Goal: Book appointment/travel/reservation

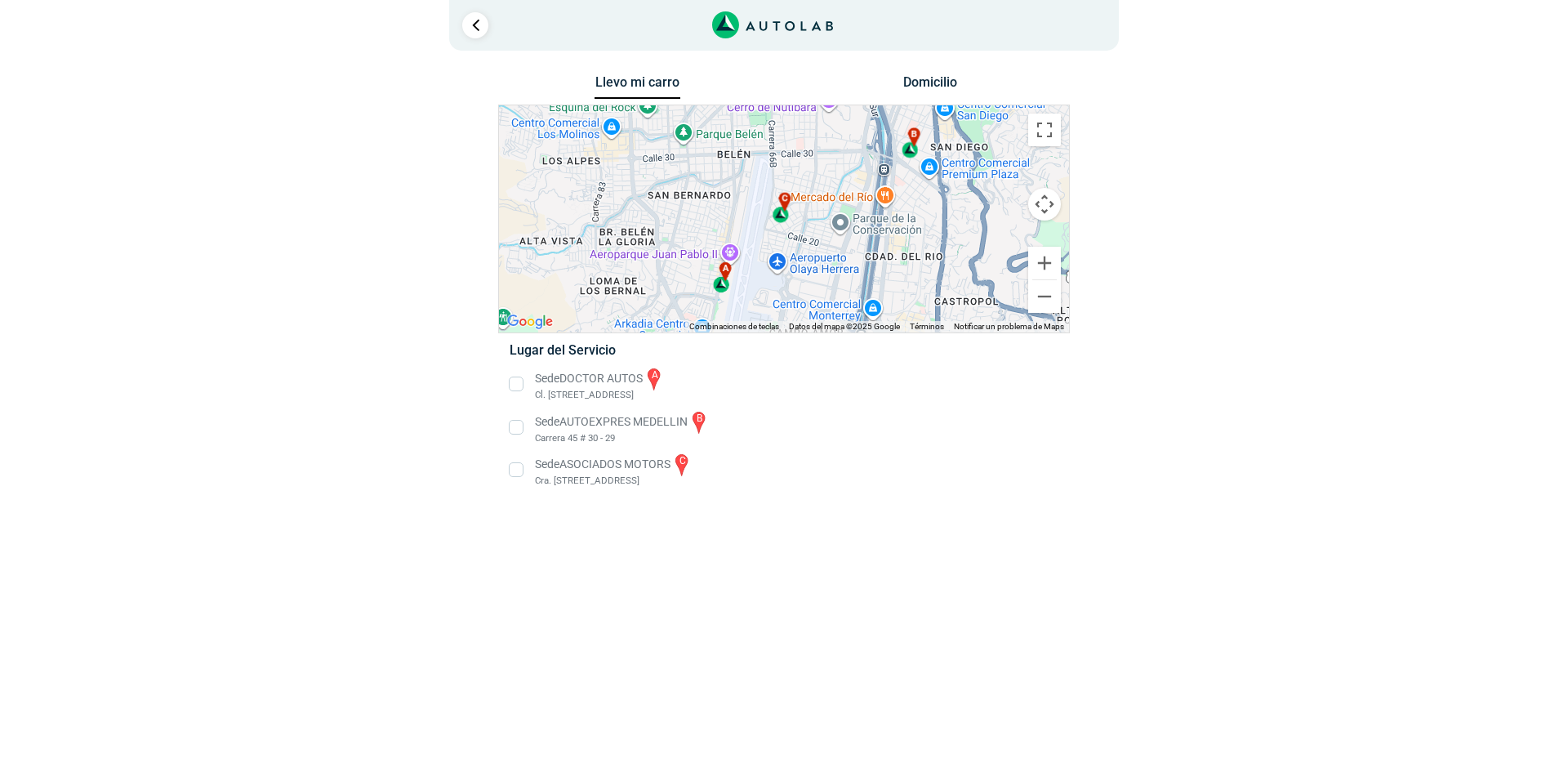
drag, startPoint x: 800, startPoint y: 207, endPoint x: 813, endPoint y: 288, distance: 82.0
click at [813, 288] on div "a b c" at bounding box center [784, 218] width 570 height 227
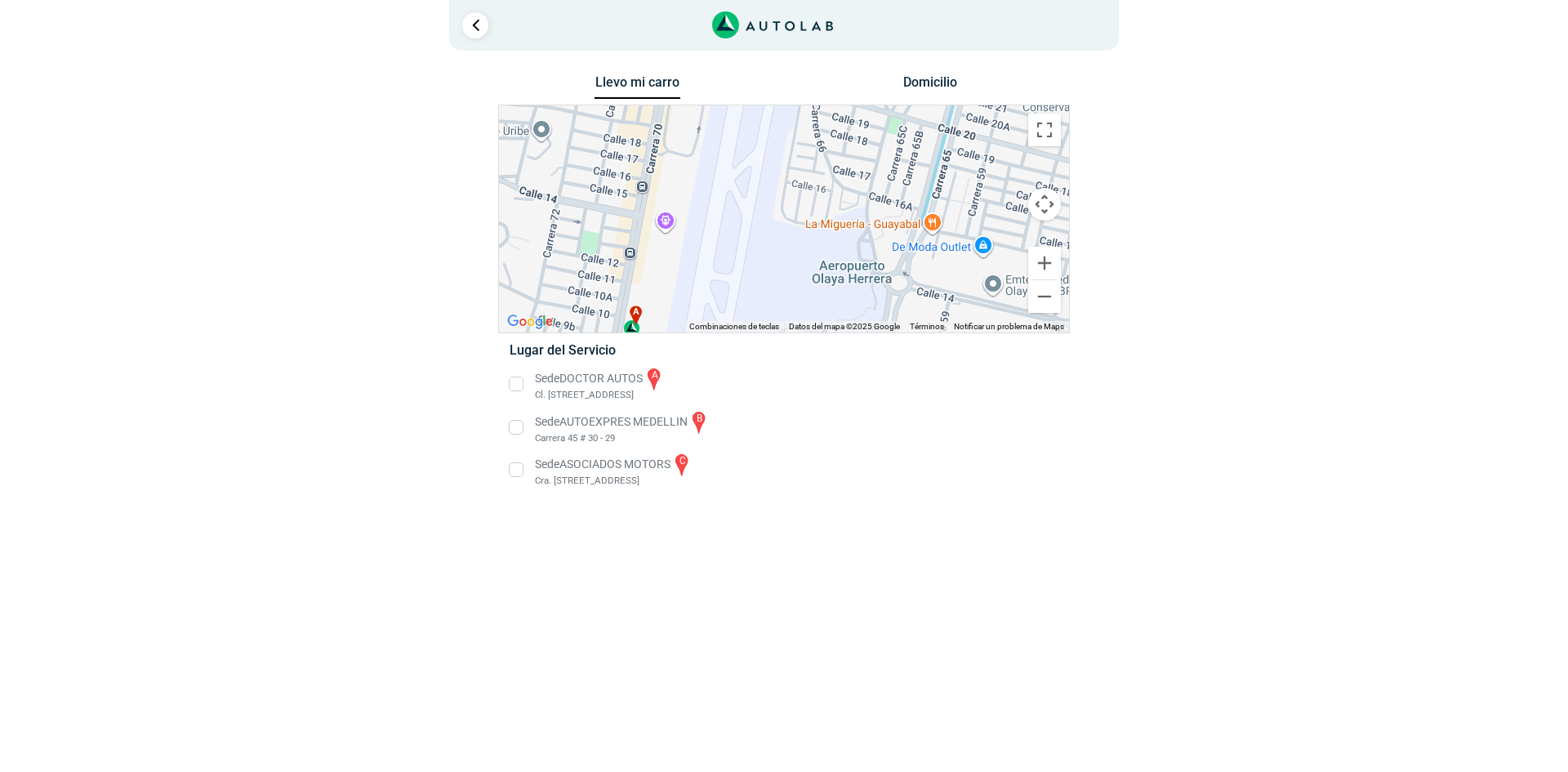
drag, startPoint x: 797, startPoint y: 250, endPoint x: 936, endPoint y: 181, distance: 155.2
click at [936, 181] on div "a b c" at bounding box center [784, 218] width 570 height 227
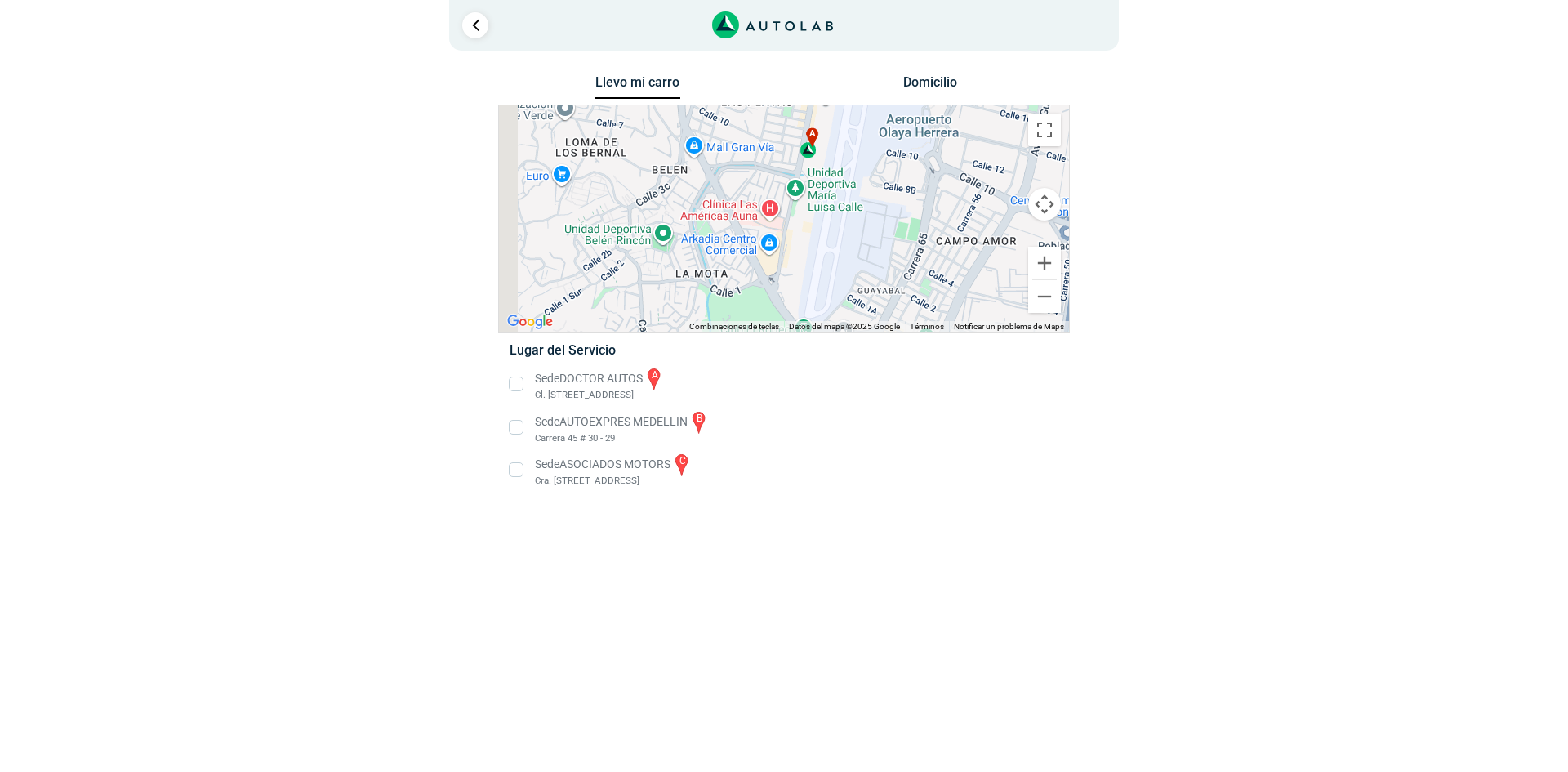
drag, startPoint x: 903, startPoint y: 211, endPoint x: 975, endPoint y: 85, distance: 145.1
click at [975, 85] on div "Llevo mi carro [GEOGRAPHIC_DATA] ← Mover a la izquierda → Mover a la derecha ↑ …" at bounding box center [784, 291] width 571 height 440
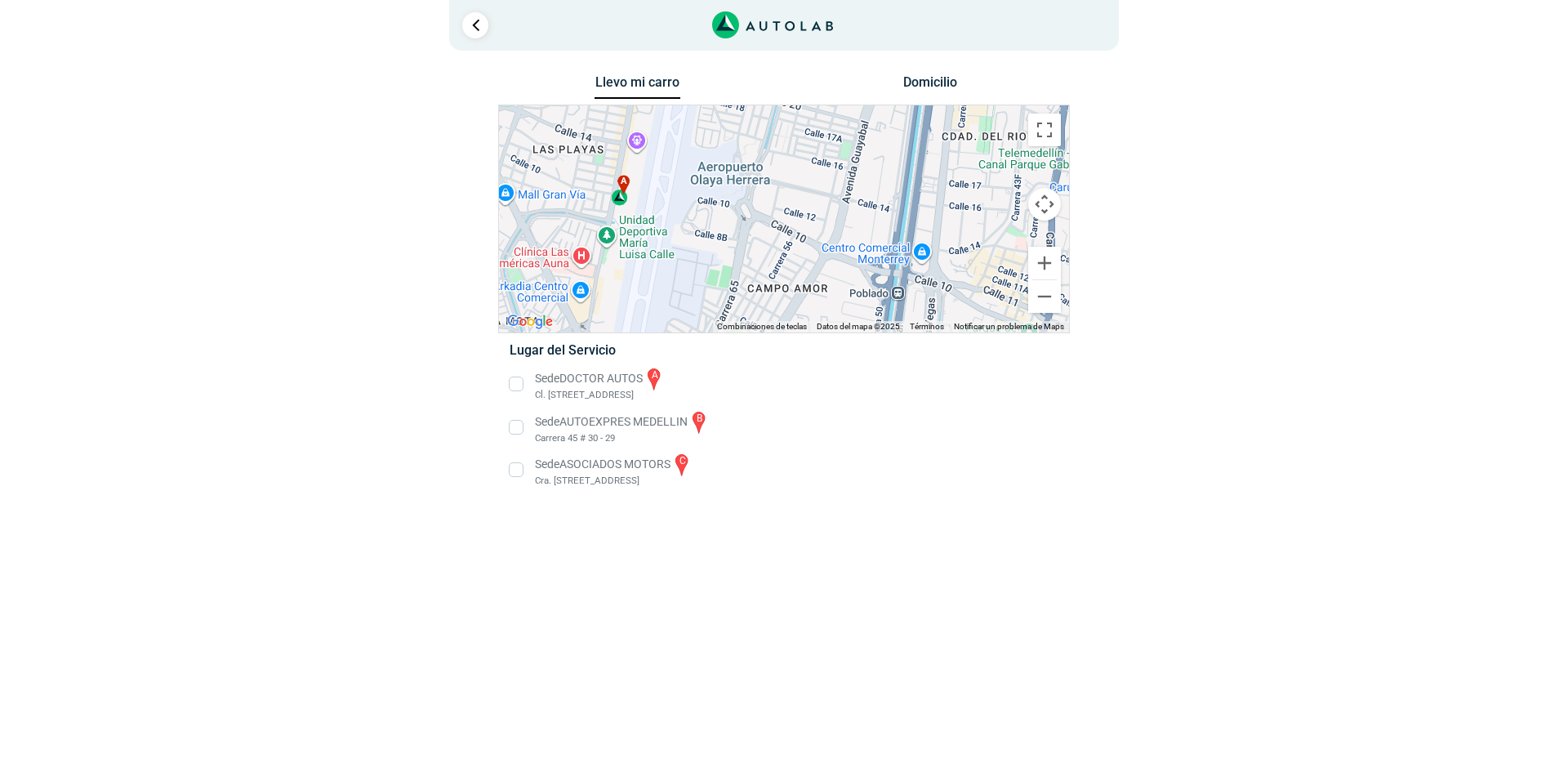
drag, startPoint x: 823, startPoint y: 240, endPoint x: 588, endPoint y: 321, distance: 248.6
click at [574, 334] on div "Llevo mi carro [GEOGRAPHIC_DATA] ← Mover a la izquierda → Mover a la derecha ↑ …" at bounding box center [784, 291] width 571 height 440
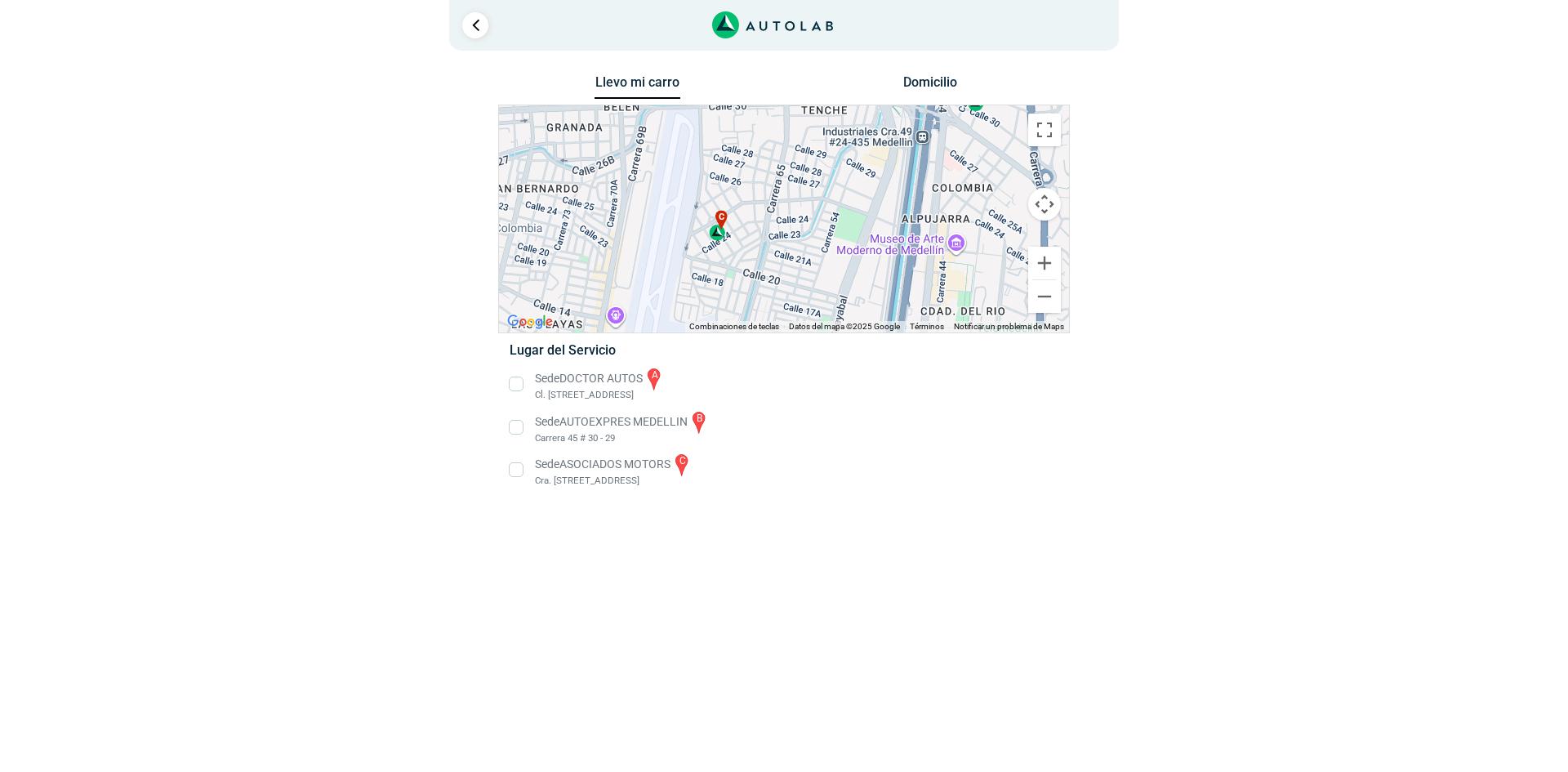
drag, startPoint x: 785, startPoint y: 151, endPoint x: 733, endPoint y: 344, distance: 199.9
click at [734, 349] on div "Llevo mi carro [GEOGRAPHIC_DATA] ← Mover a la izquierda → Mover a la derecha ↑ …" at bounding box center [784, 291] width 571 height 440
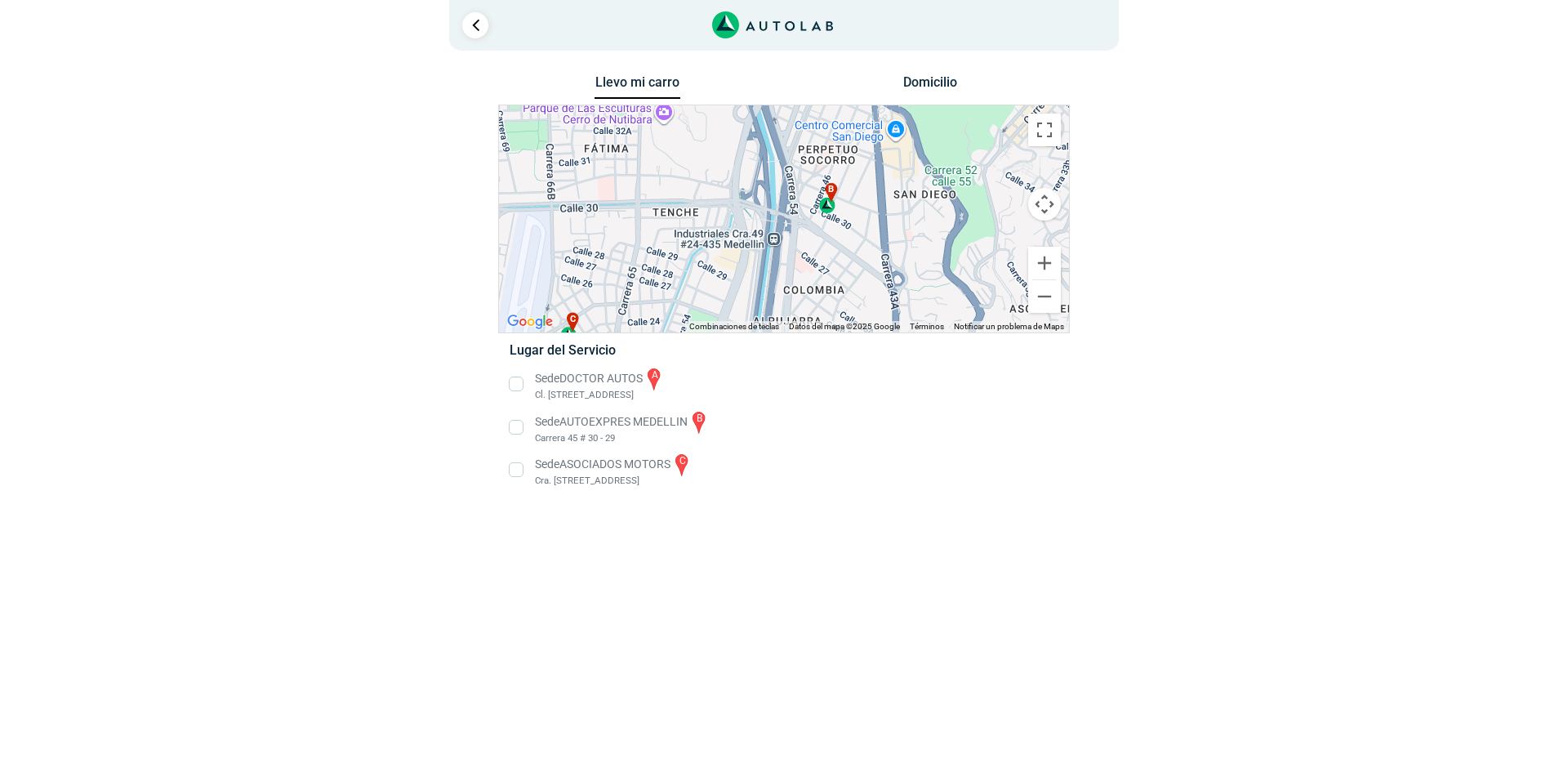
drag, startPoint x: 801, startPoint y: 208, endPoint x: 661, endPoint y: 270, distance: 153.1
click at [663, 274] on div "a b c" at bounding box center [784, 218] width 570 height 227
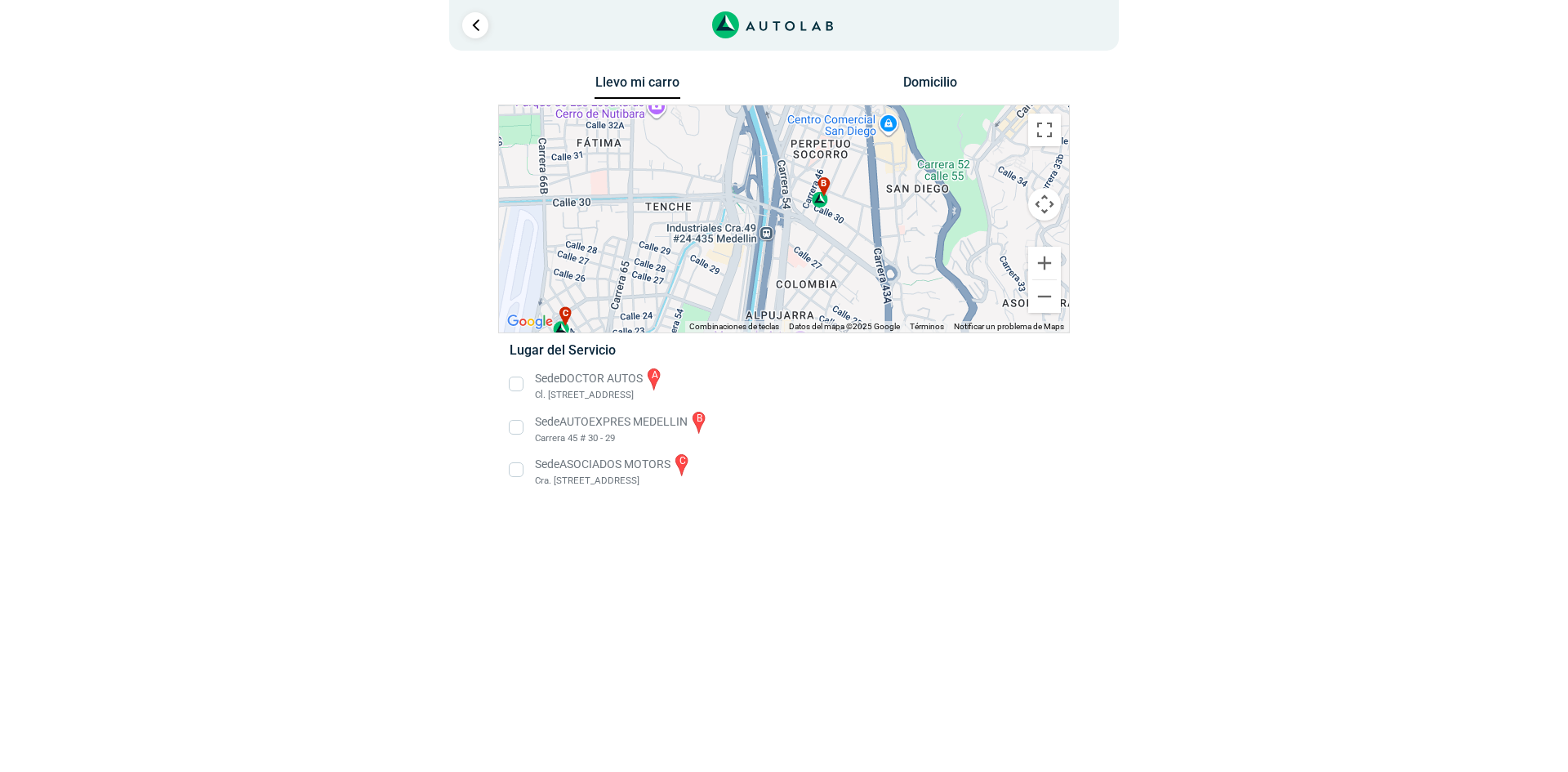
click at [822, 207] on div "b" at bounding box center [821, 193] width 19 height 31
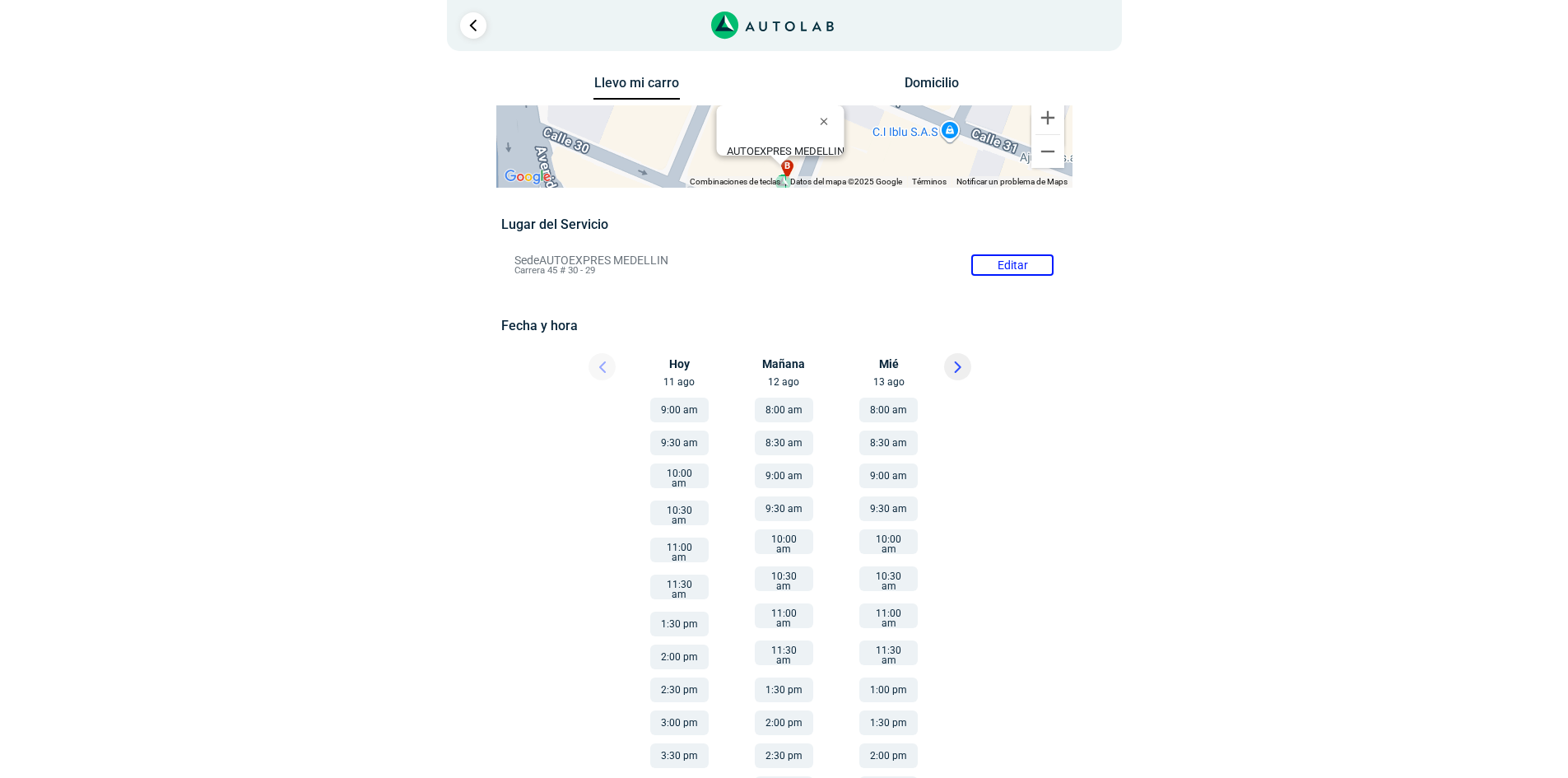
click at [668, 410] on button "9:00 am" at bounding box center [679, 410] width 58 height 25
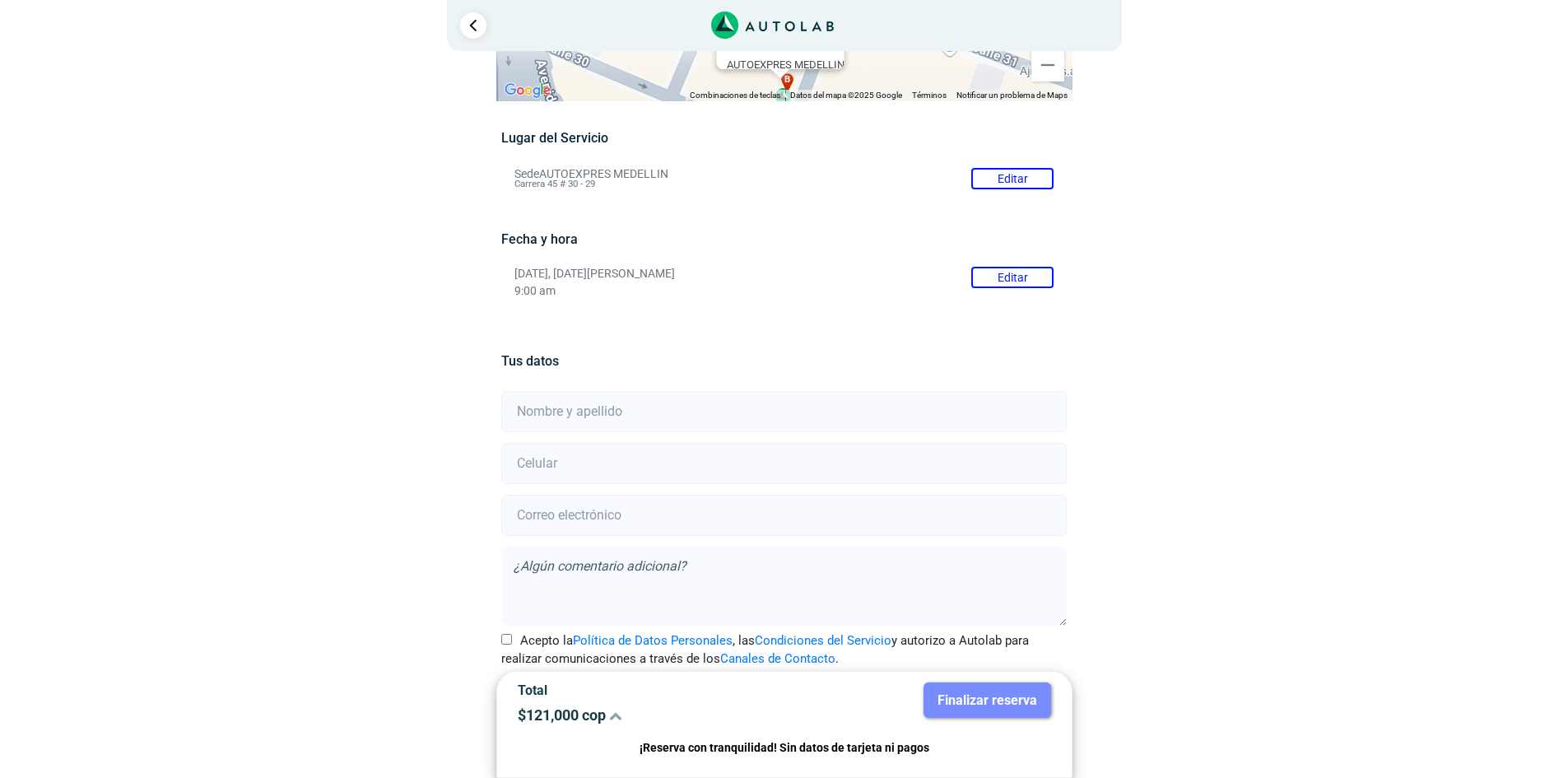
scroll to position [117, 0]
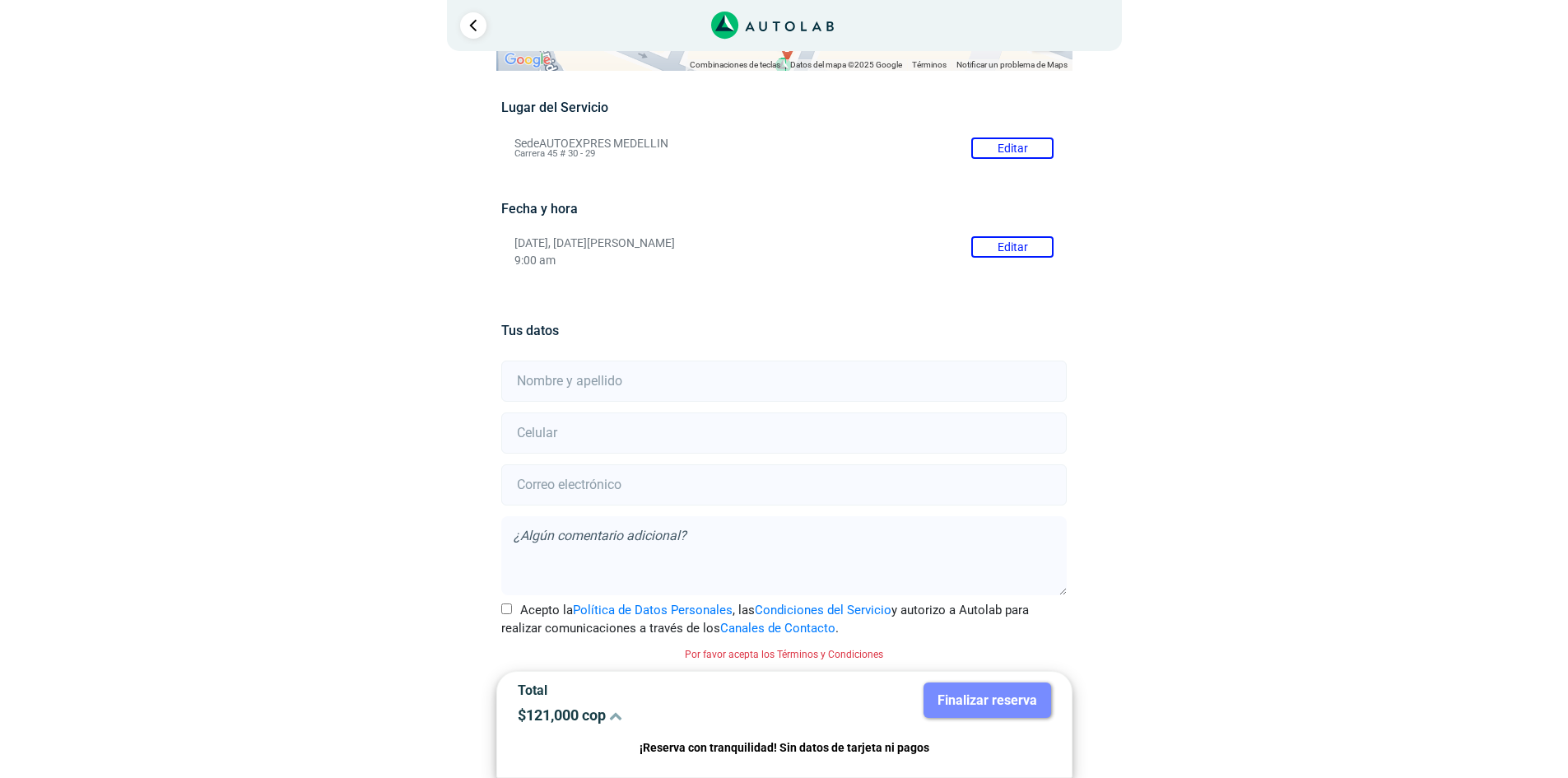
click at [664, 387] on input "text" at bounding box center [784, 381] width 565 height 42
type input "[PERSON_NAME]"
click at [668, 421] on input "number" at bounding box center [784, 434] width 565 height 42
type input "3136332721"
type input "[EMAIL_ADDRESS][DOMAIN_NAME]"
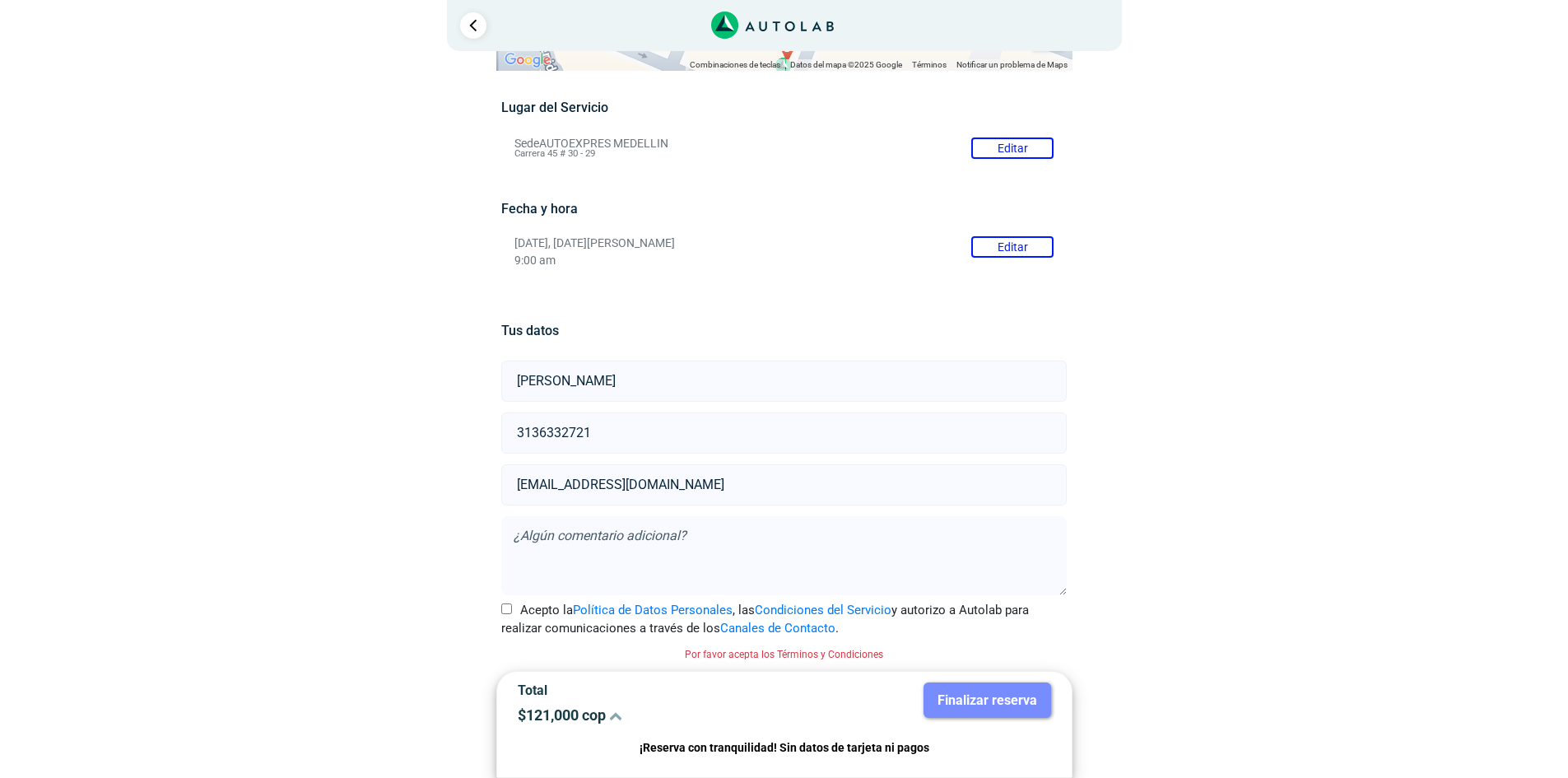
click at [650, 531] on textarea at bounding box center [784, 556] width 565 height 79
click at [503, 609] on input "Acepto la Política de Datos Personales , las Condiciones del Servicio y autoriz…" at bounding box center [507, 609] width 11 height 11
checkbox input "true"
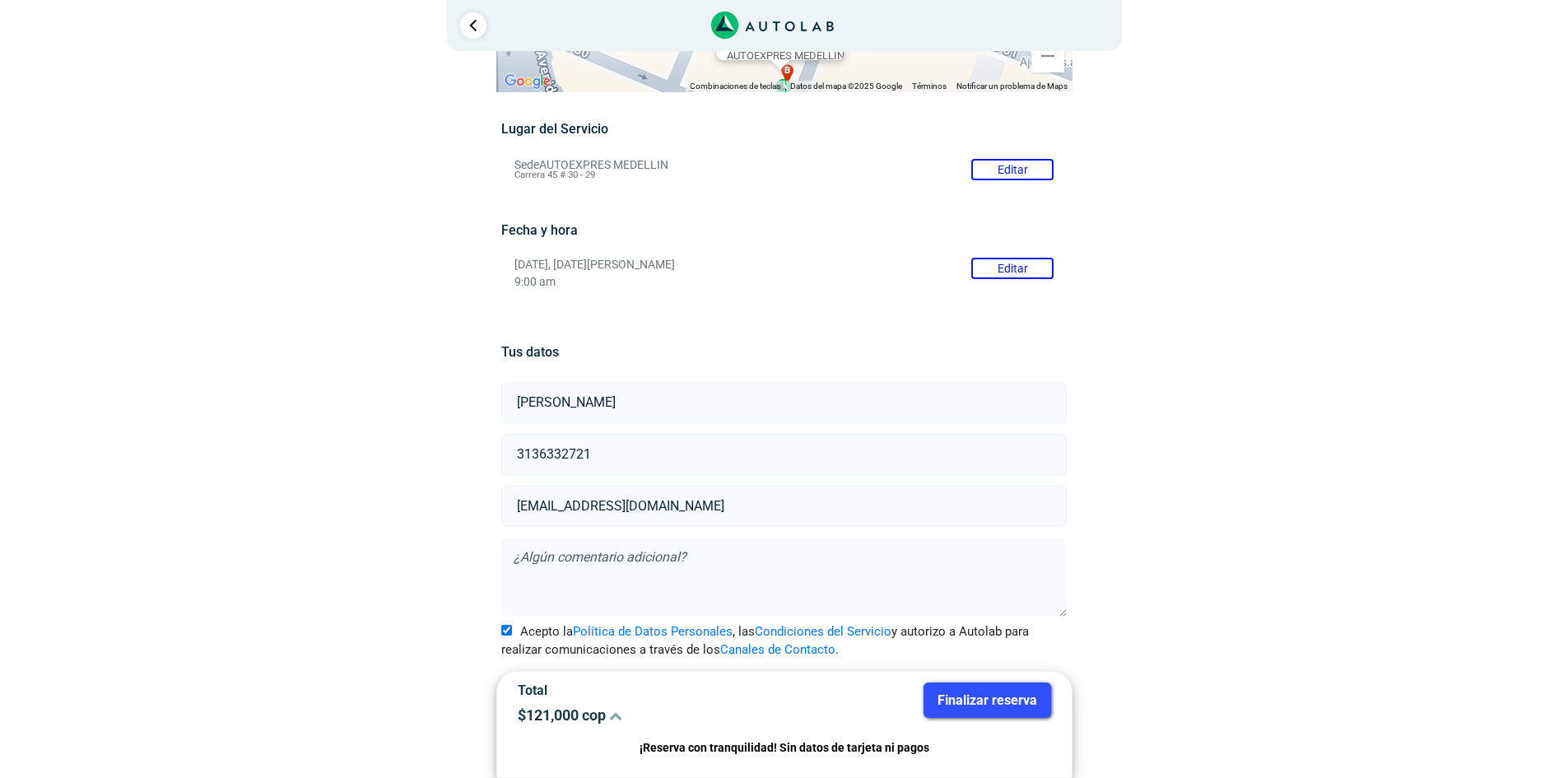
scroll to position [95, 0]
drag, startPoint x: 1567, startPoint y: 282, endPoint x: 1563, endPoint y: 417, distance: 135.1
click at [1568, 395] on html "× ¡Reserva tranquilo! Sin datos de tarjeta ni pagos Aquí puedes ver tus servici…" at bounding box center [784, 341] width 1568 height 874
click at [997, 707] on button "Finalizar reserva" at bounding box center [986, 701] width 128 height 36
